Goal: Book appointment/travel/reservation

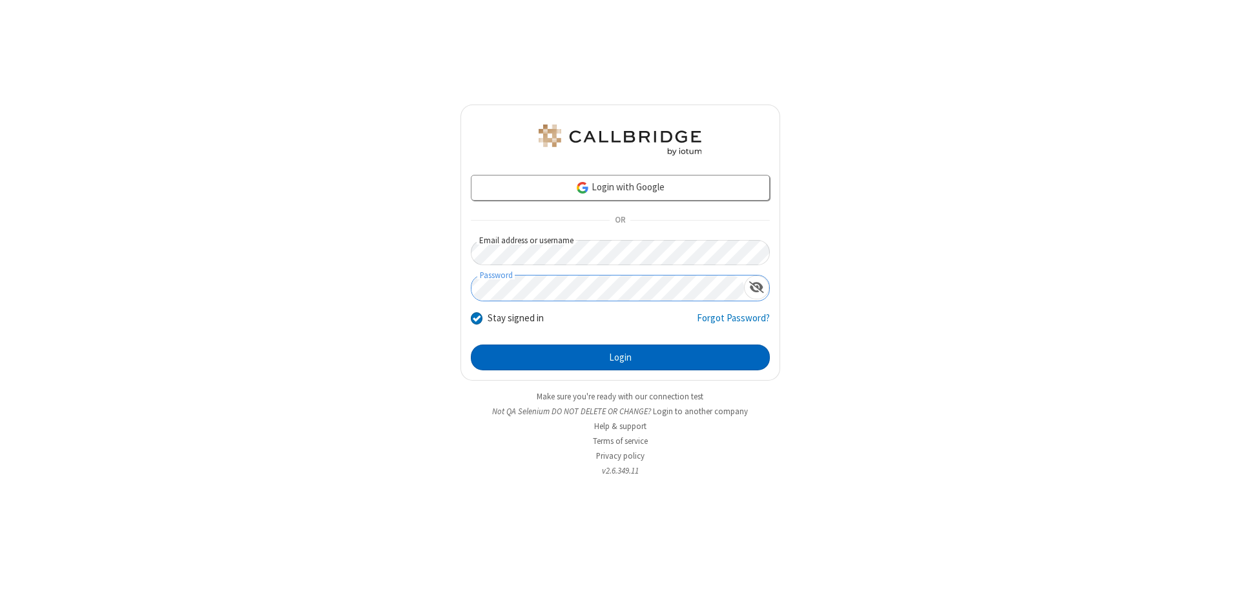
click at [620, 358] on button "Login" at bounding box center [620, 358] width 299 height 26
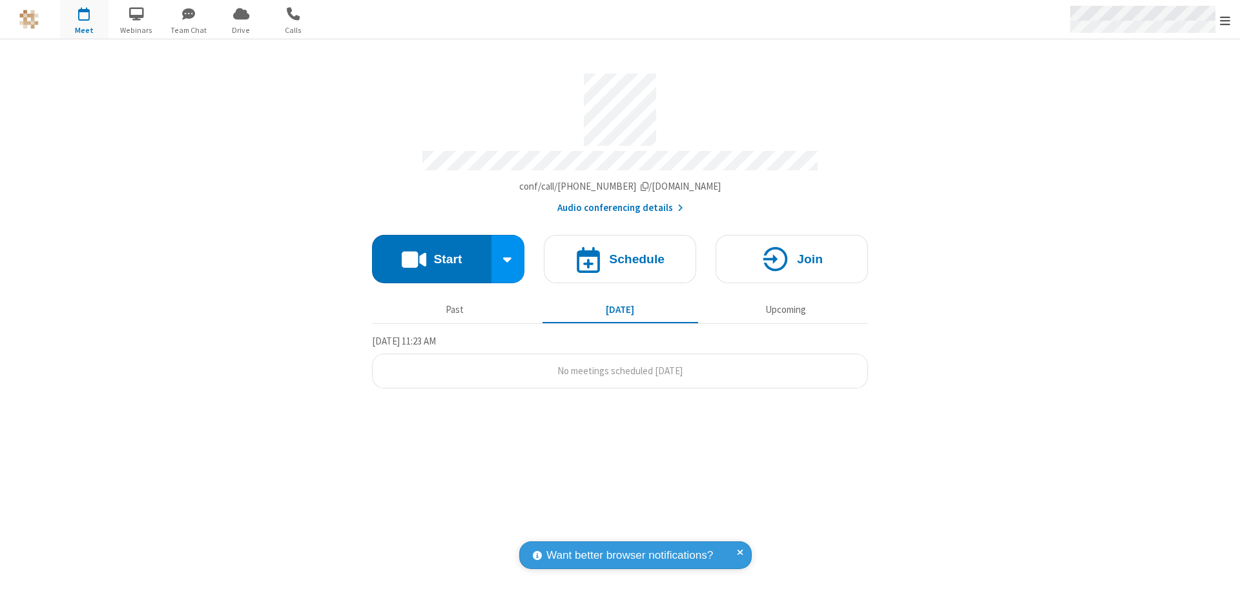
click at [1225, 20] on span "Open menu" at bounding box center [1225, 20] width 10 height 13
click at [84, 19] on span "button" at bounding box center [84, 14] width 48 height 22
click at [620, 253] on h4 "Schedule" at bounding box center [637, 259] width 56 height 12
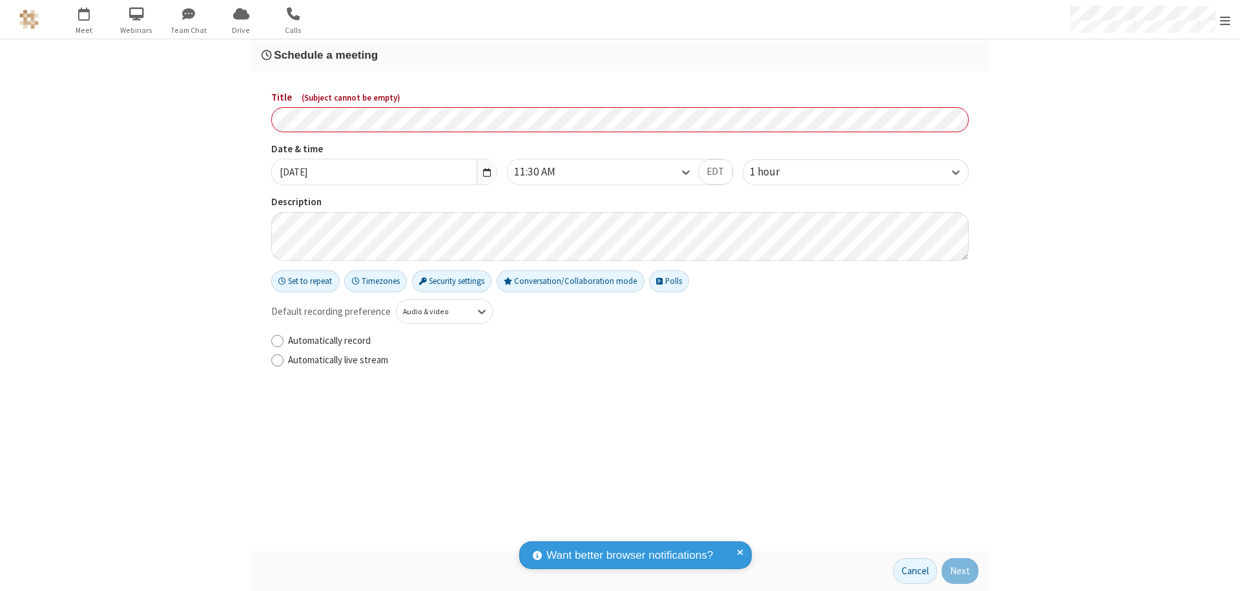
click at [620, 55] on h3 "Schedule a meeting" at bounding box center [620, 55] width 717 height 12
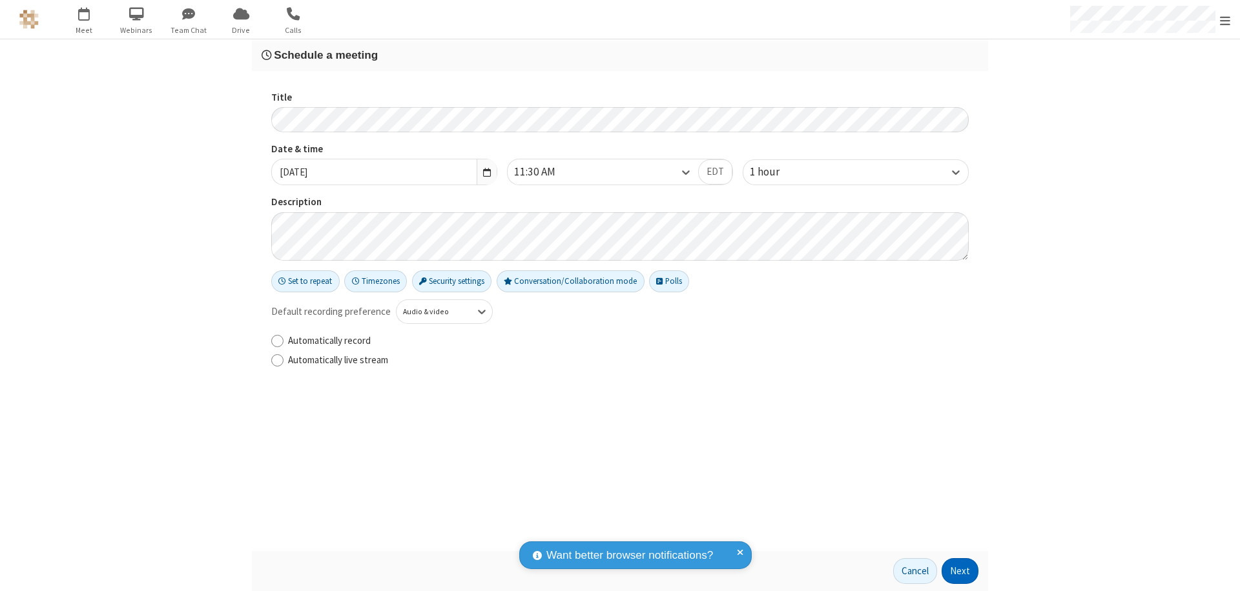
click at [960, 571] on button "Next" at bounding box center [959, 572] width 37 height 26
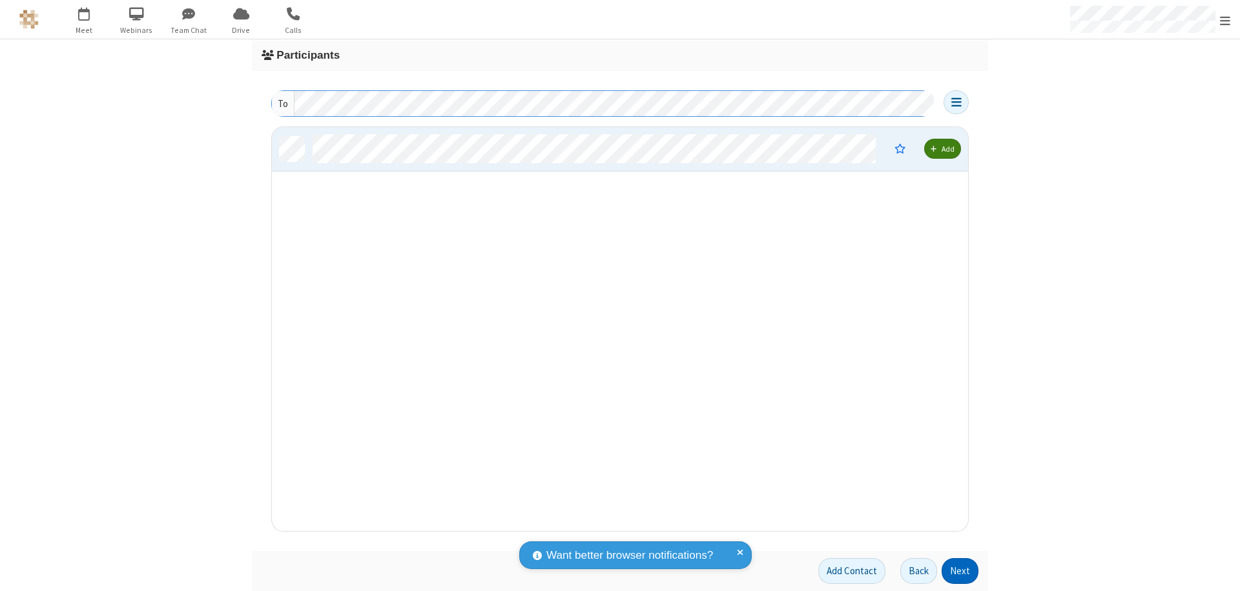
click at [960, 571] on button "Next" at bounding box center [959, 572] width 37 height 26
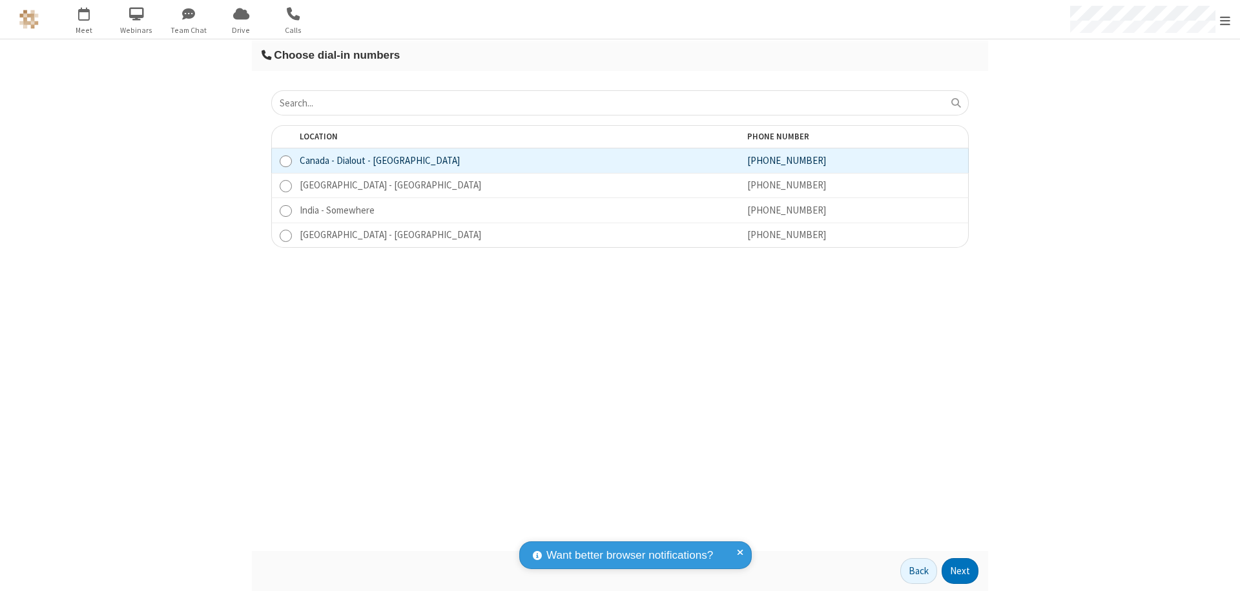
click at [960, 571] on button "Next" at bounding box center [959, 572] width 37 height 26
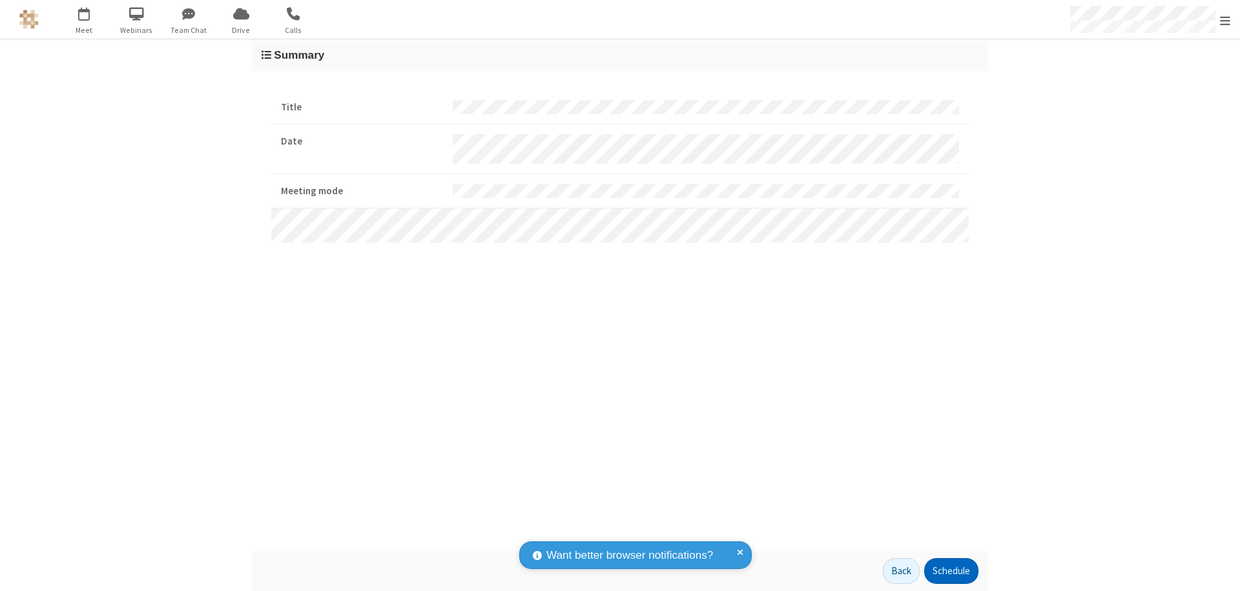
click at [951, 571] on button "Schedule" at bounding box center [951, 572] width 54 height 26
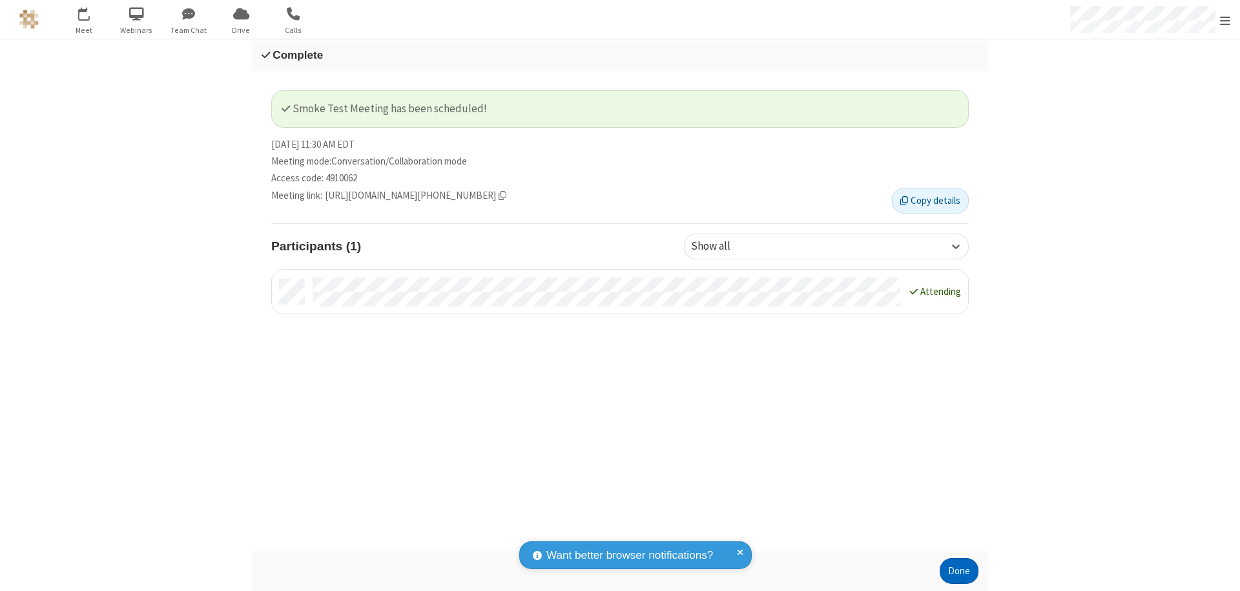
click at [959, 571] on button "Done" at bounding box center [959, 572] width 39 height 26
